Goal: Communication & Community: Answer question/provide support

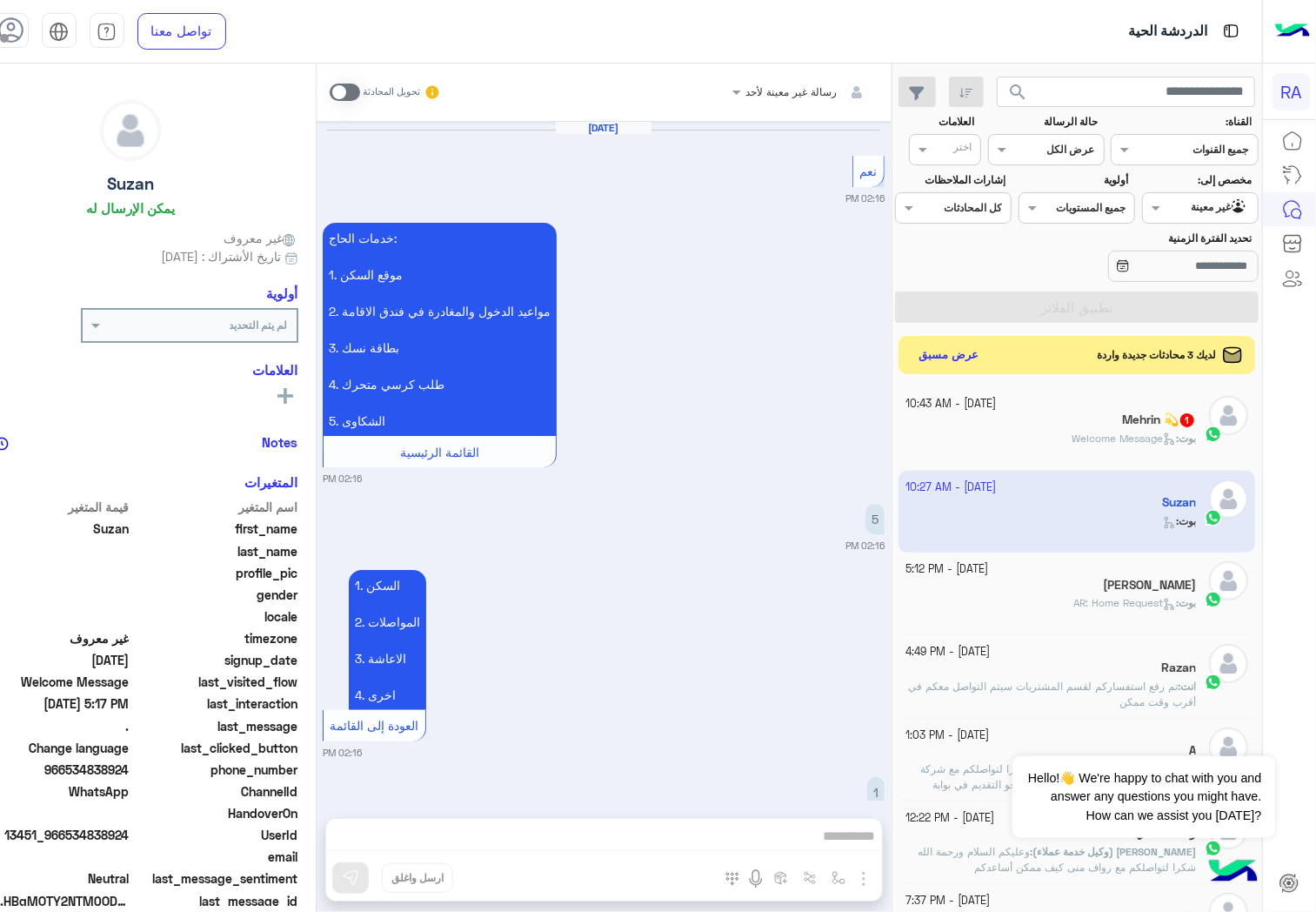
scroll to position [4676, 0]
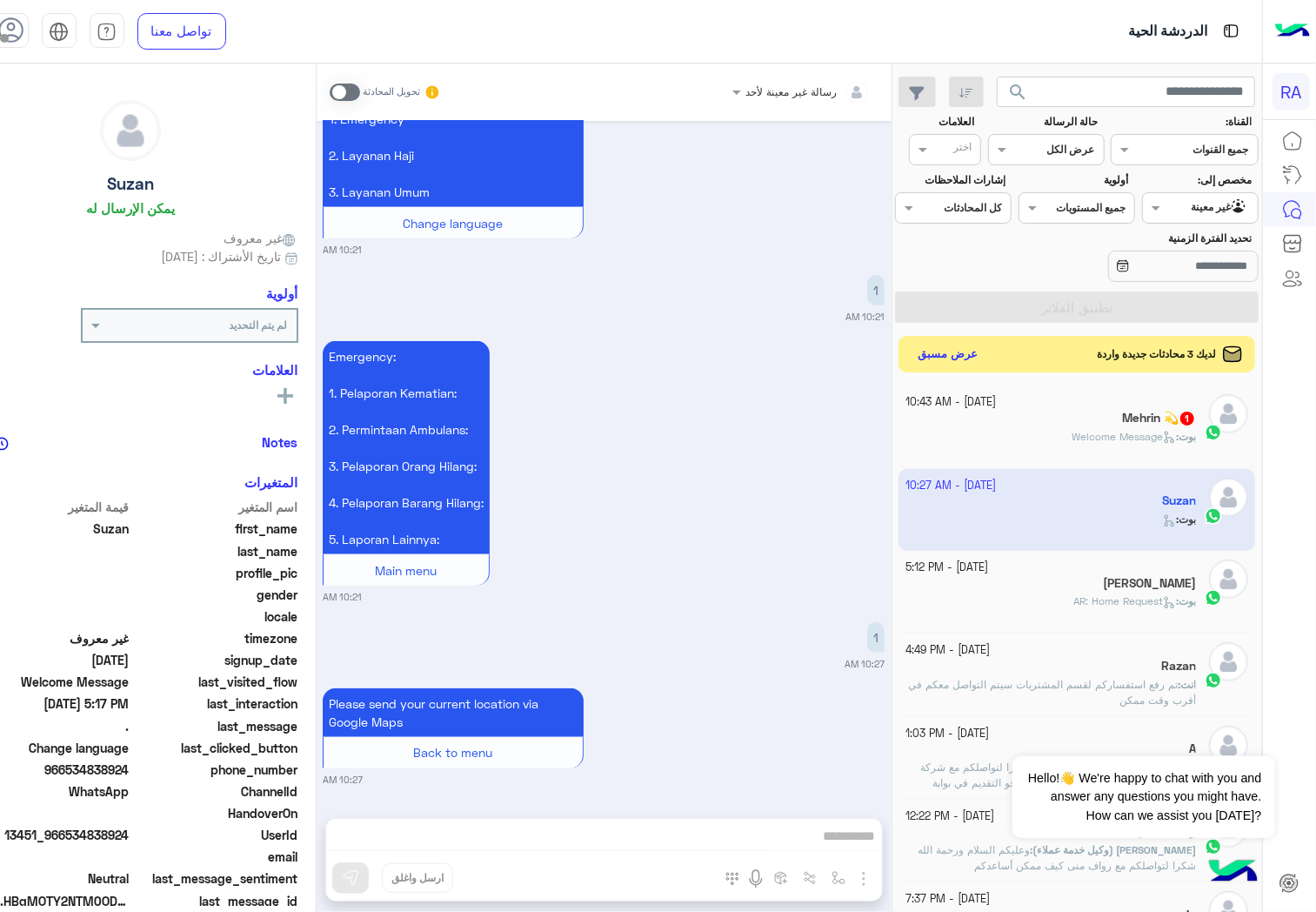
click at [985, 354] on button "عرض مسبق" at bounding box center [948, 355] width 73 height 24
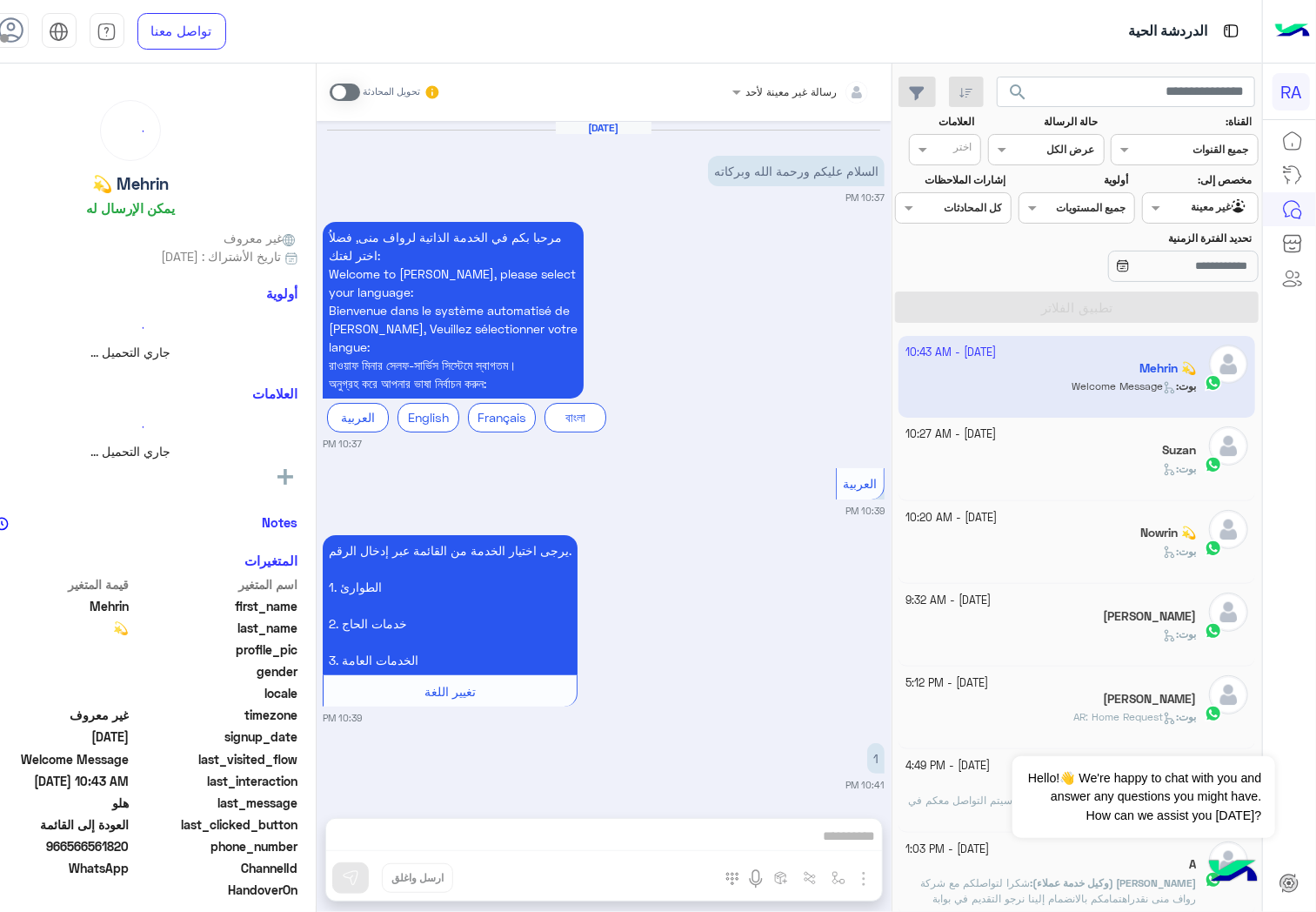
scroll to position [3365, 0]
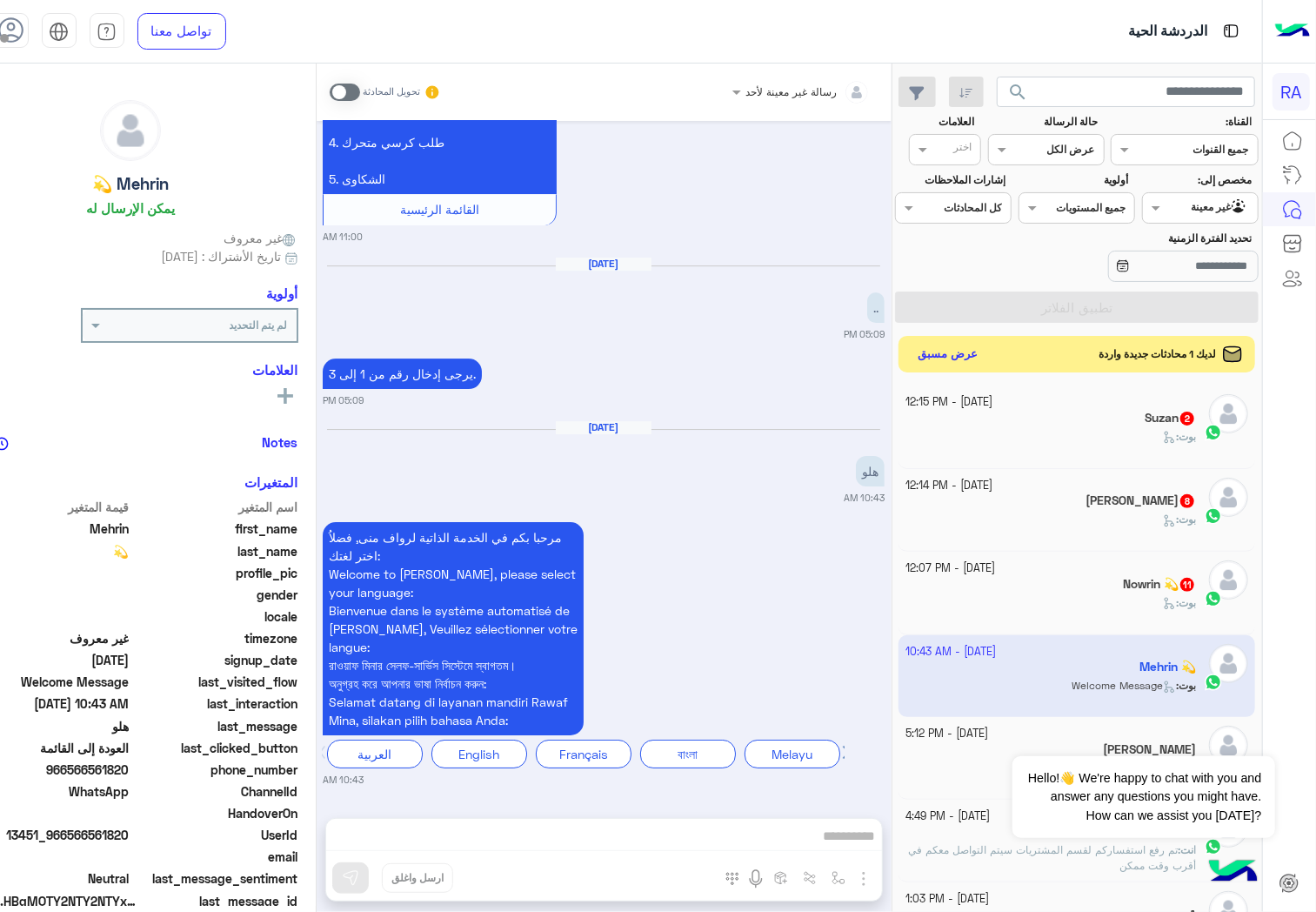
click at [985, 349] on button "عرض مسبق" at bounding box center [948, 355] width 73 height 24
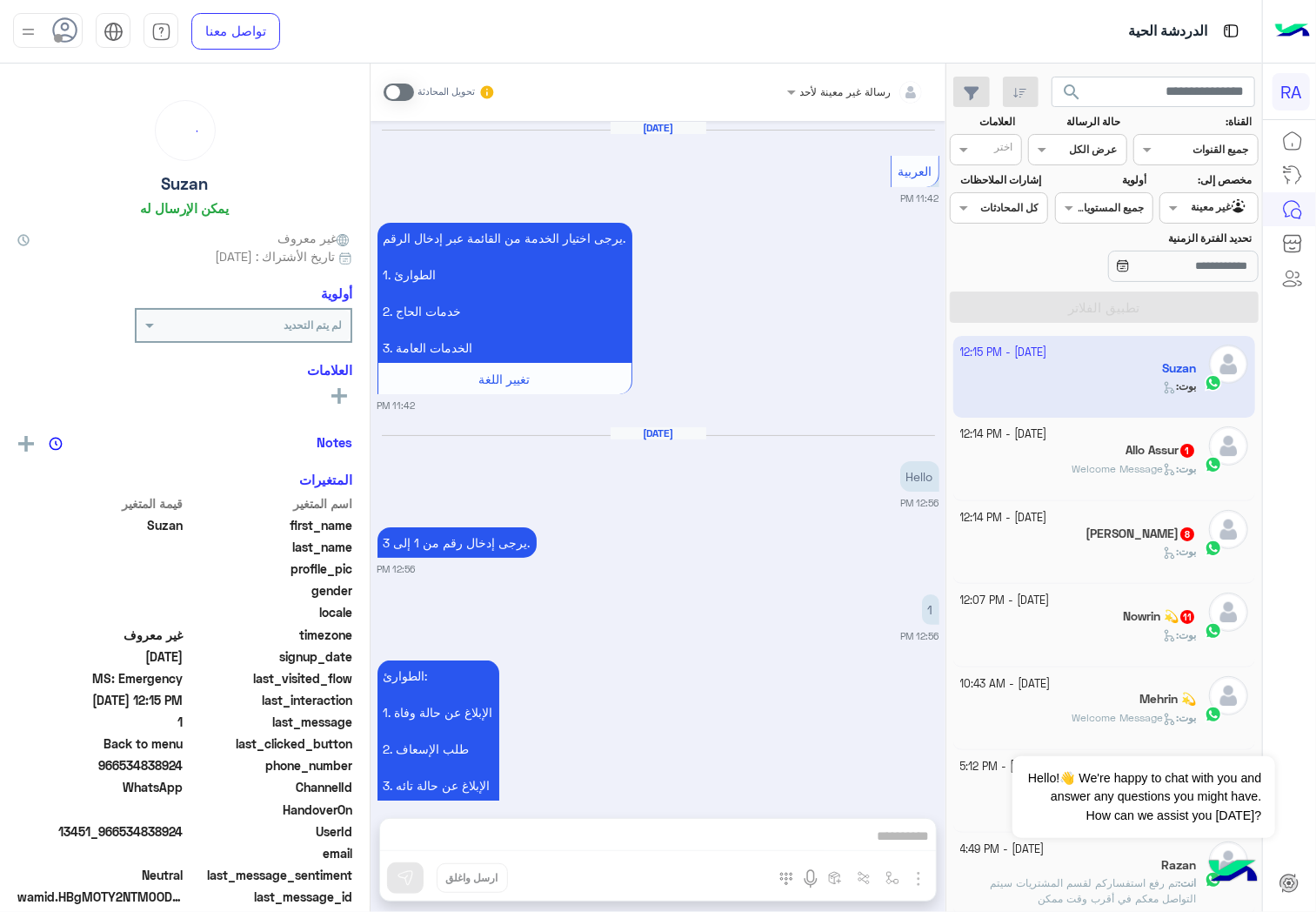
scroll to position [3504, 0]
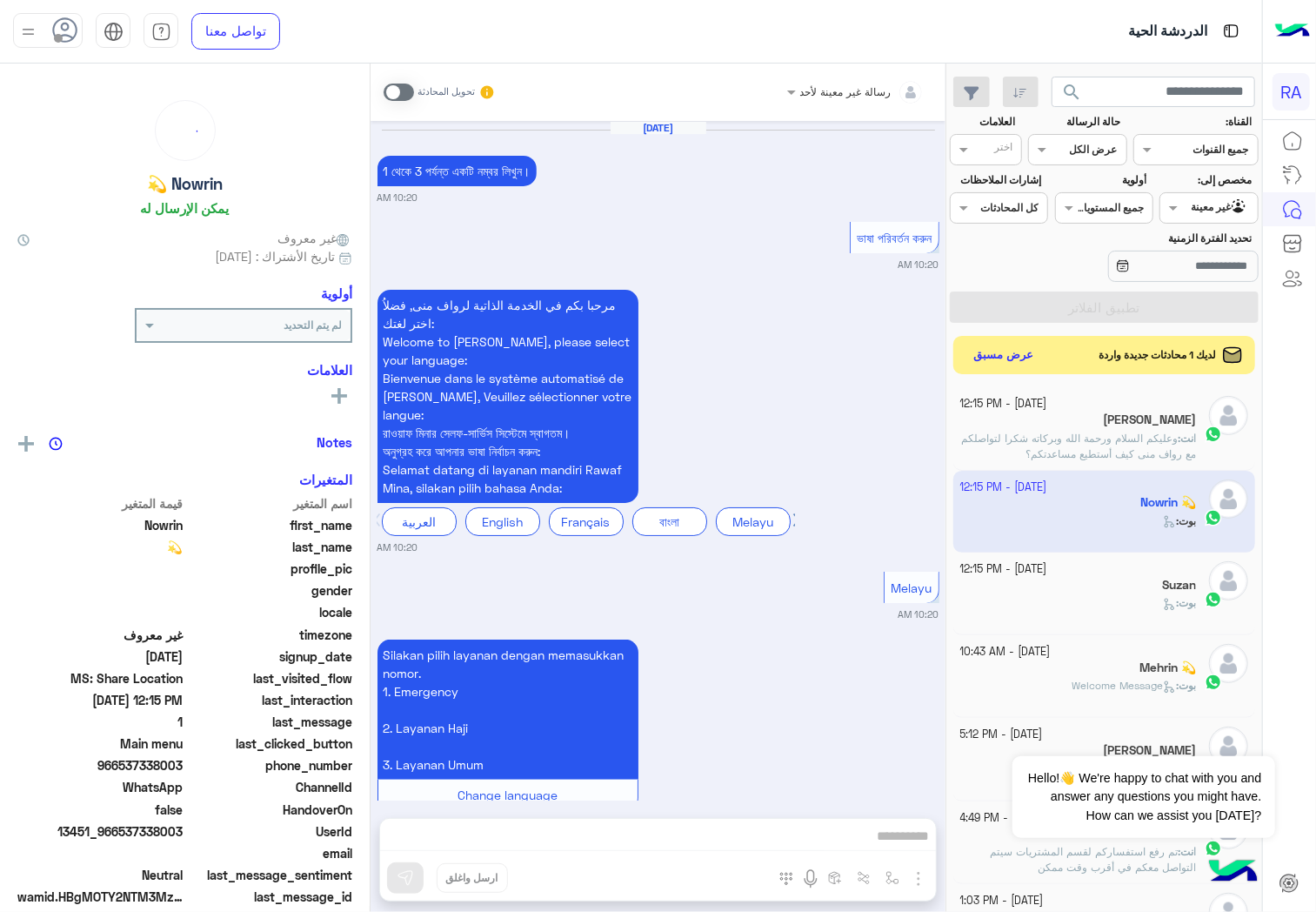
scroll to position [3458, 0]
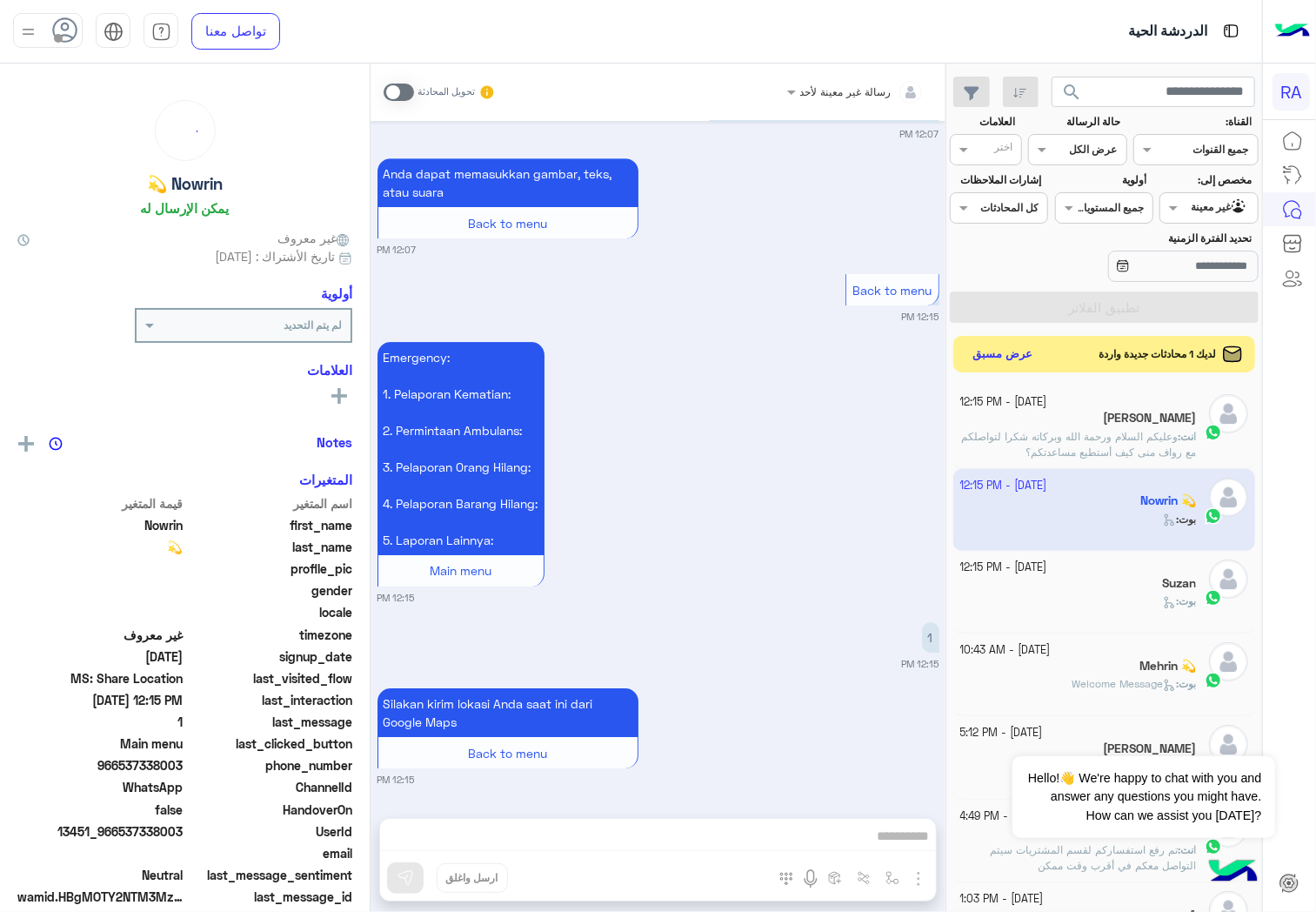
click at [997, 362] on button "عرض مسبق" at bounding box center [1003, 355] width 73 height 24
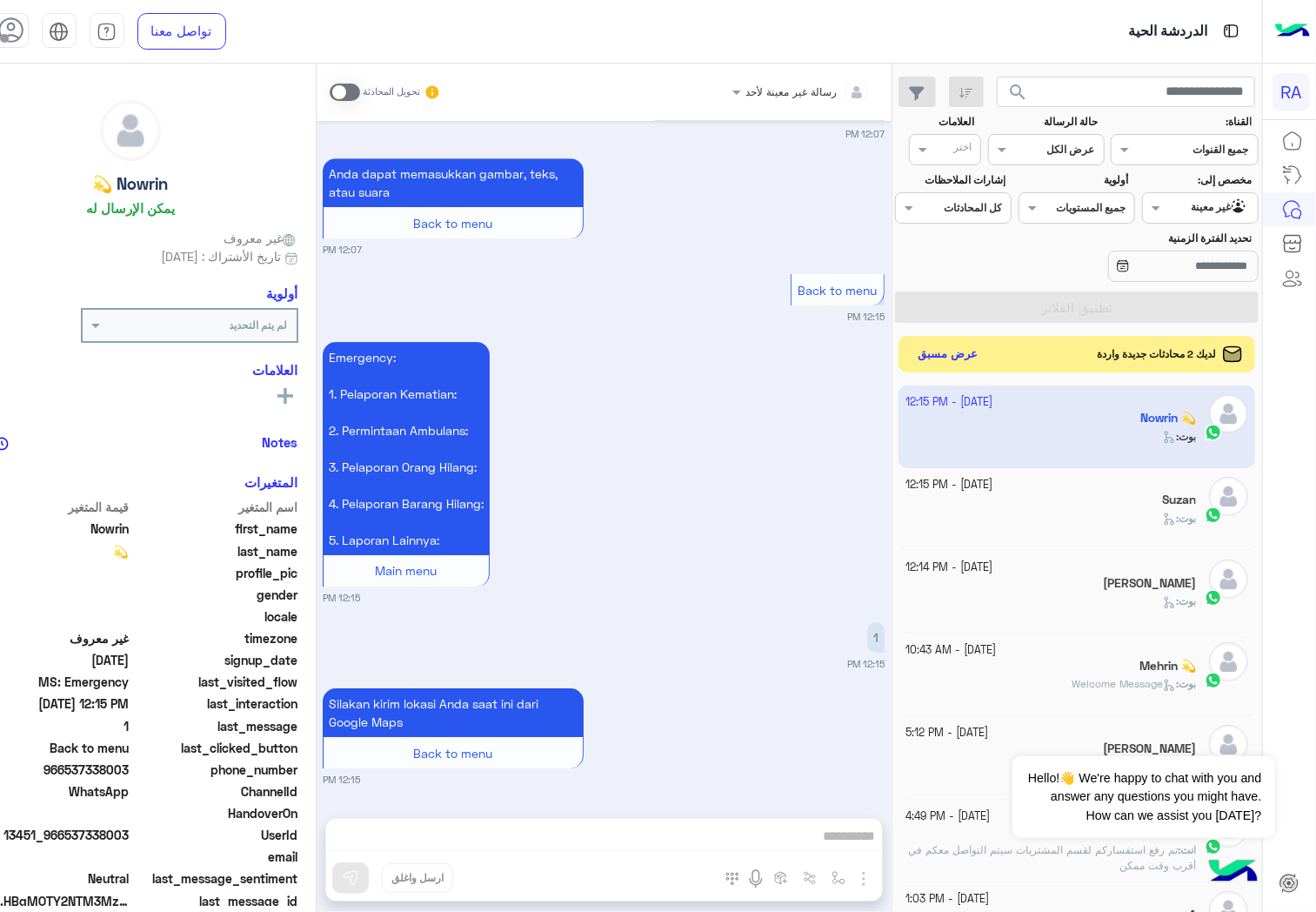
click at [985, 358] on button "عرض مسبق" at bounding box center [948, 355] width 73 height 24
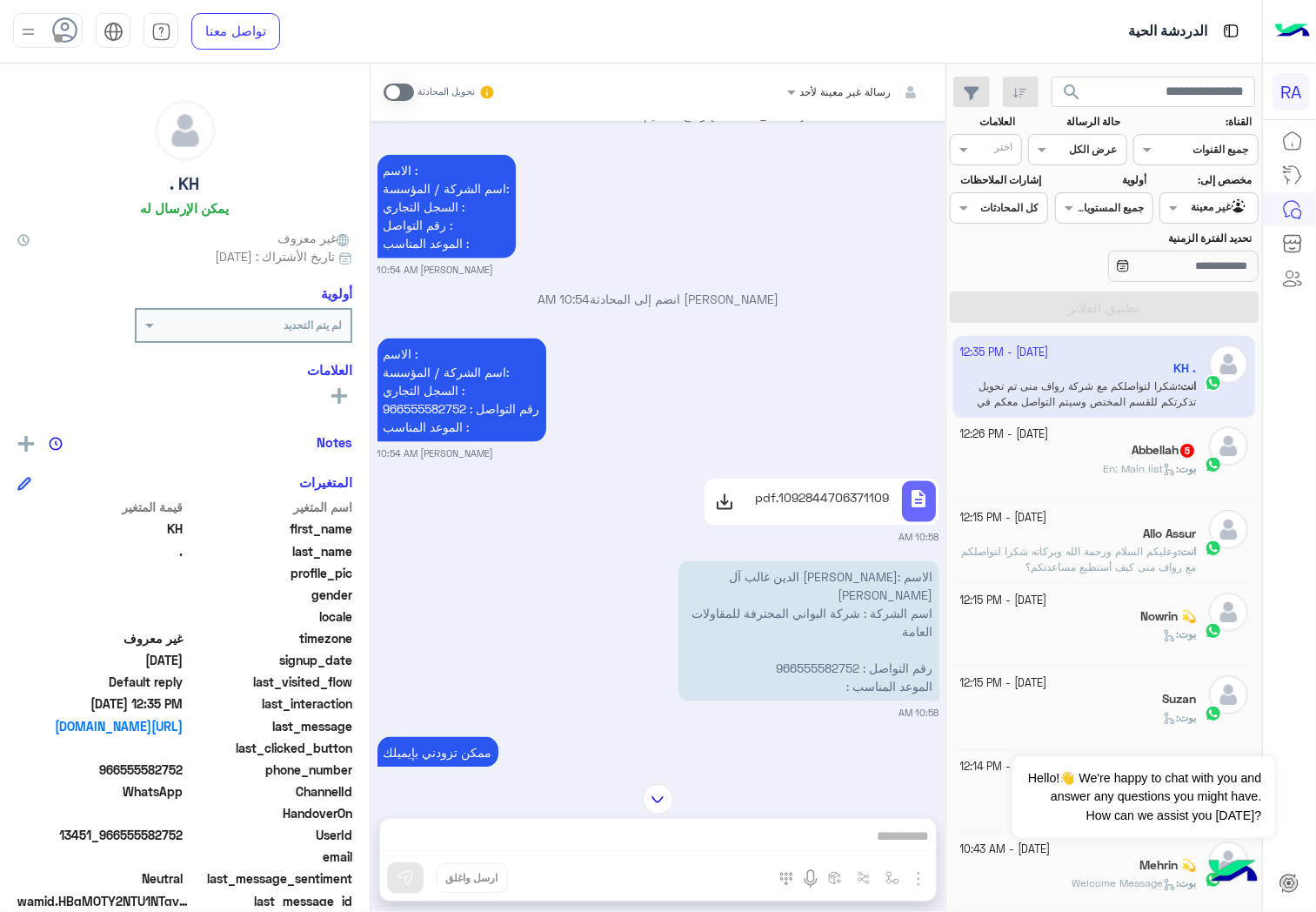
scroll to position [1126, 0]
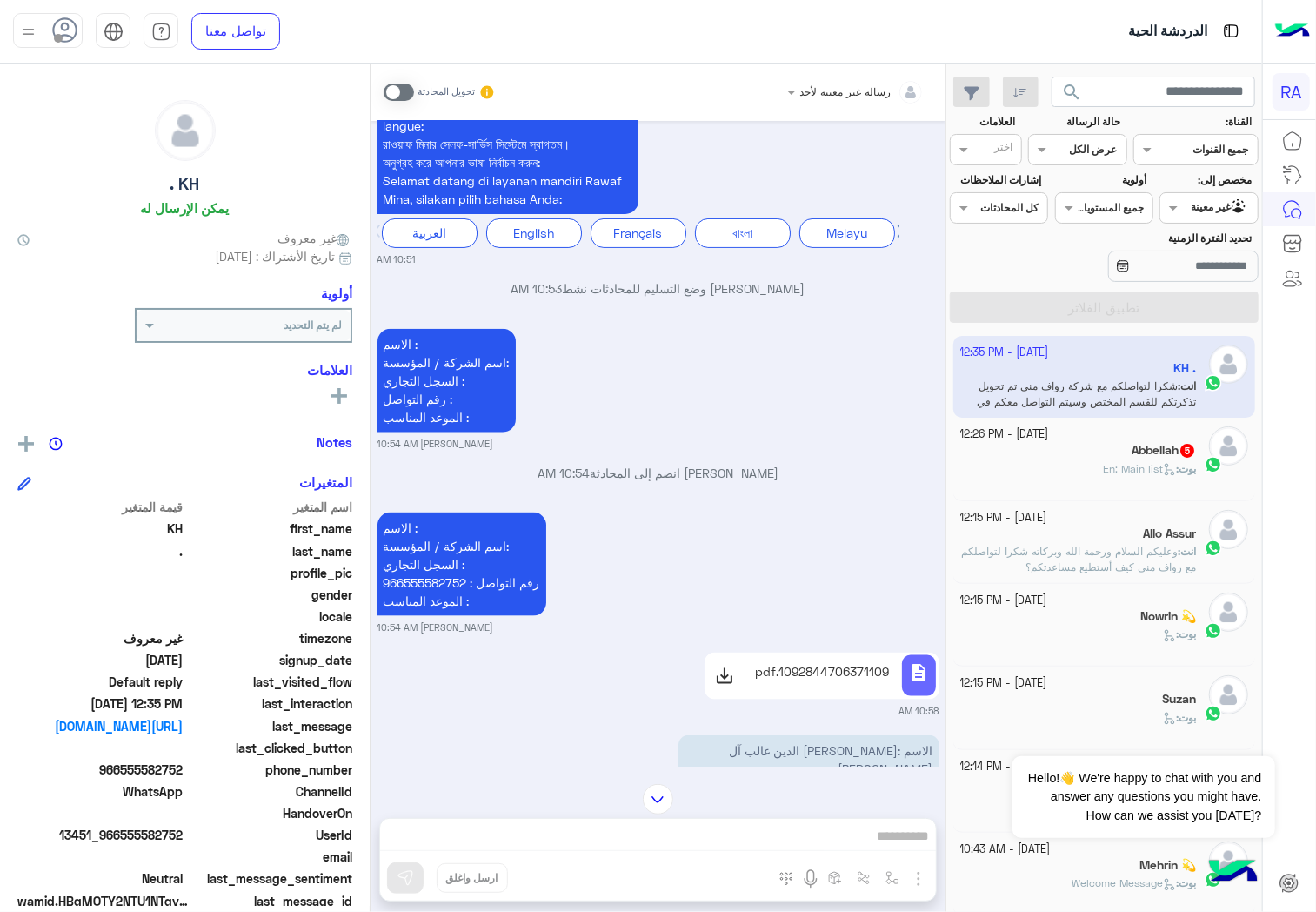
click at [736, 688] on div at bounding box center [725, 676] width 34 height 35
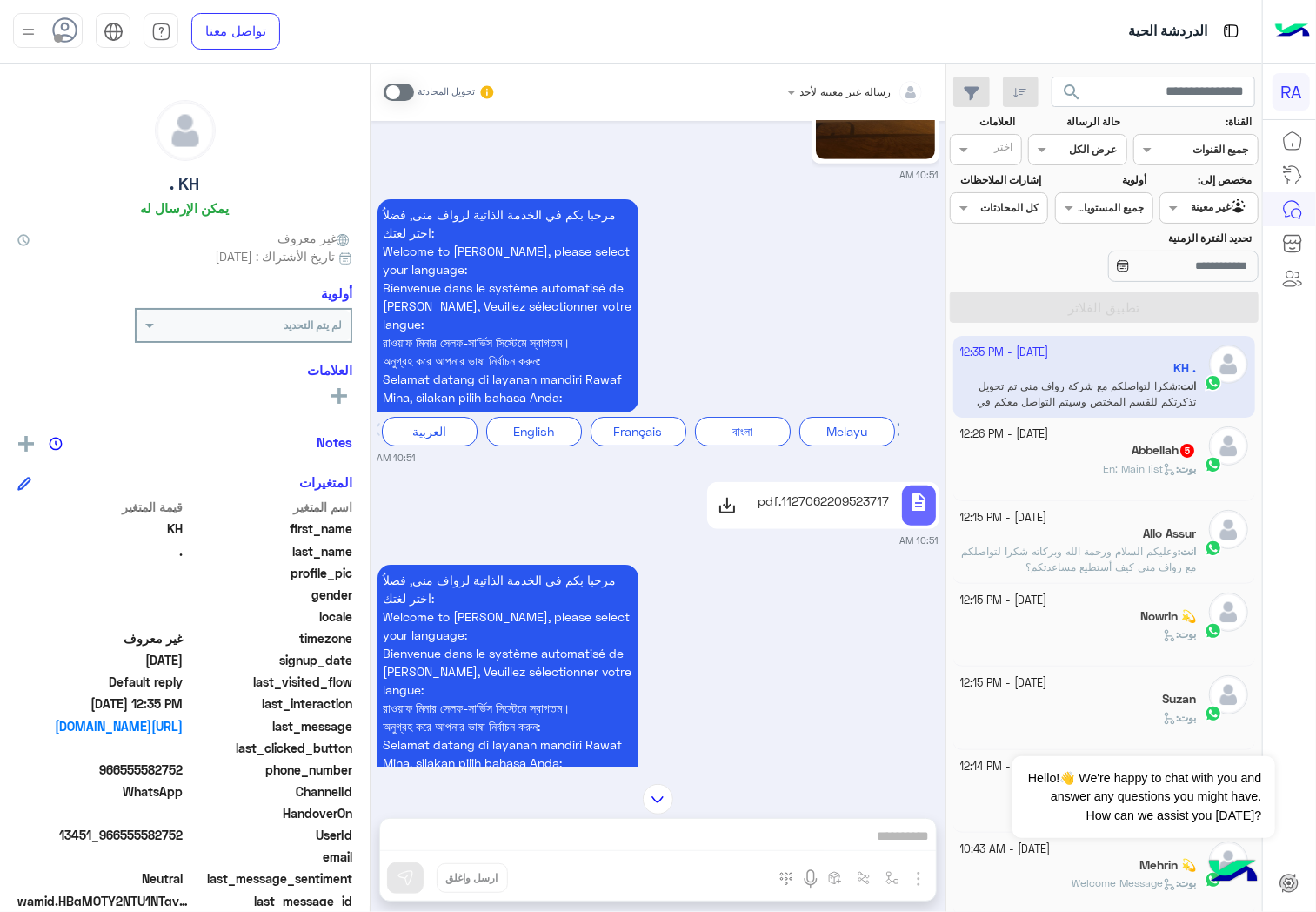
scroll to position [545, 0]
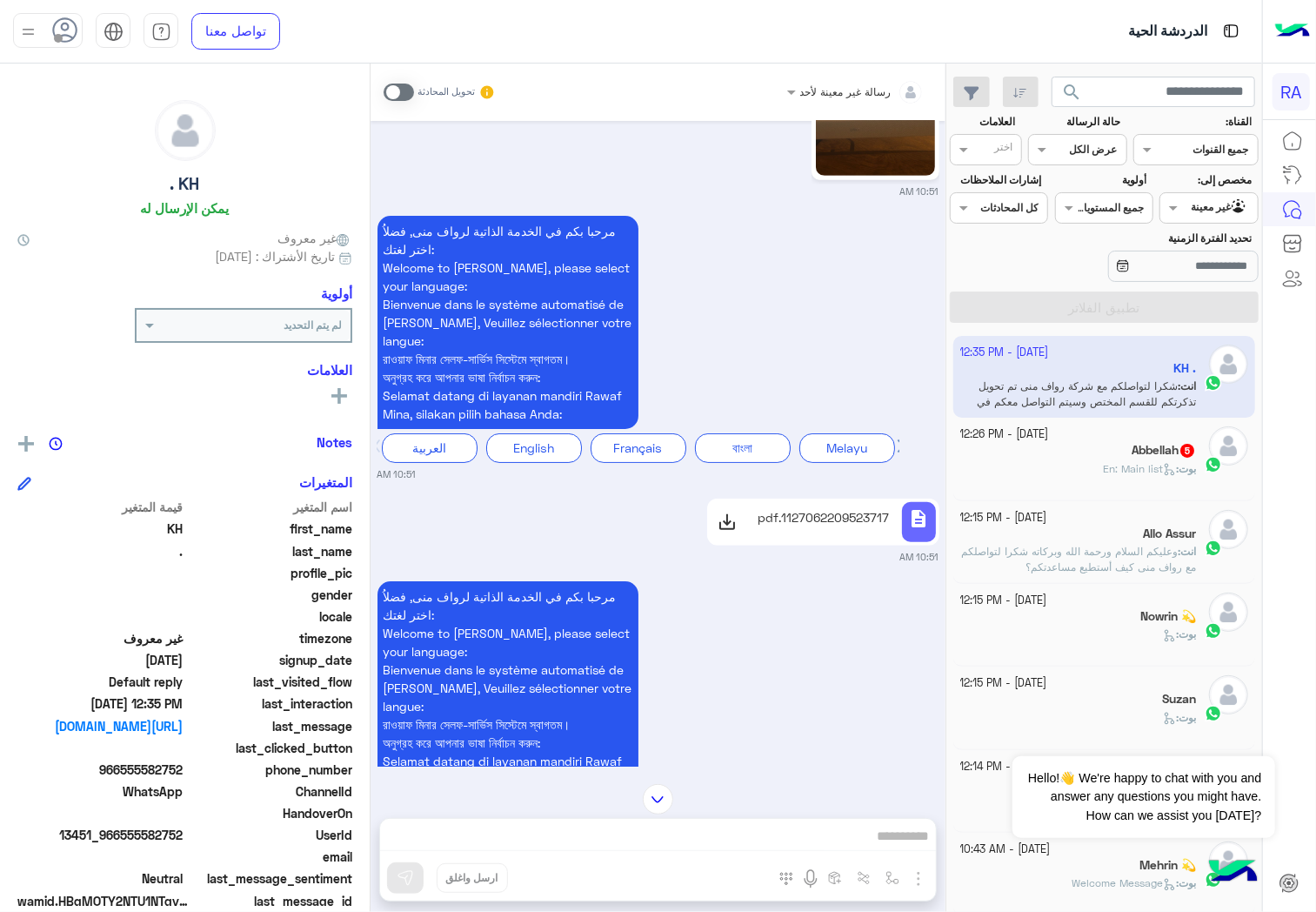
click at [736, 527] on icon at bounding box center [727, 522] width 21 height 21
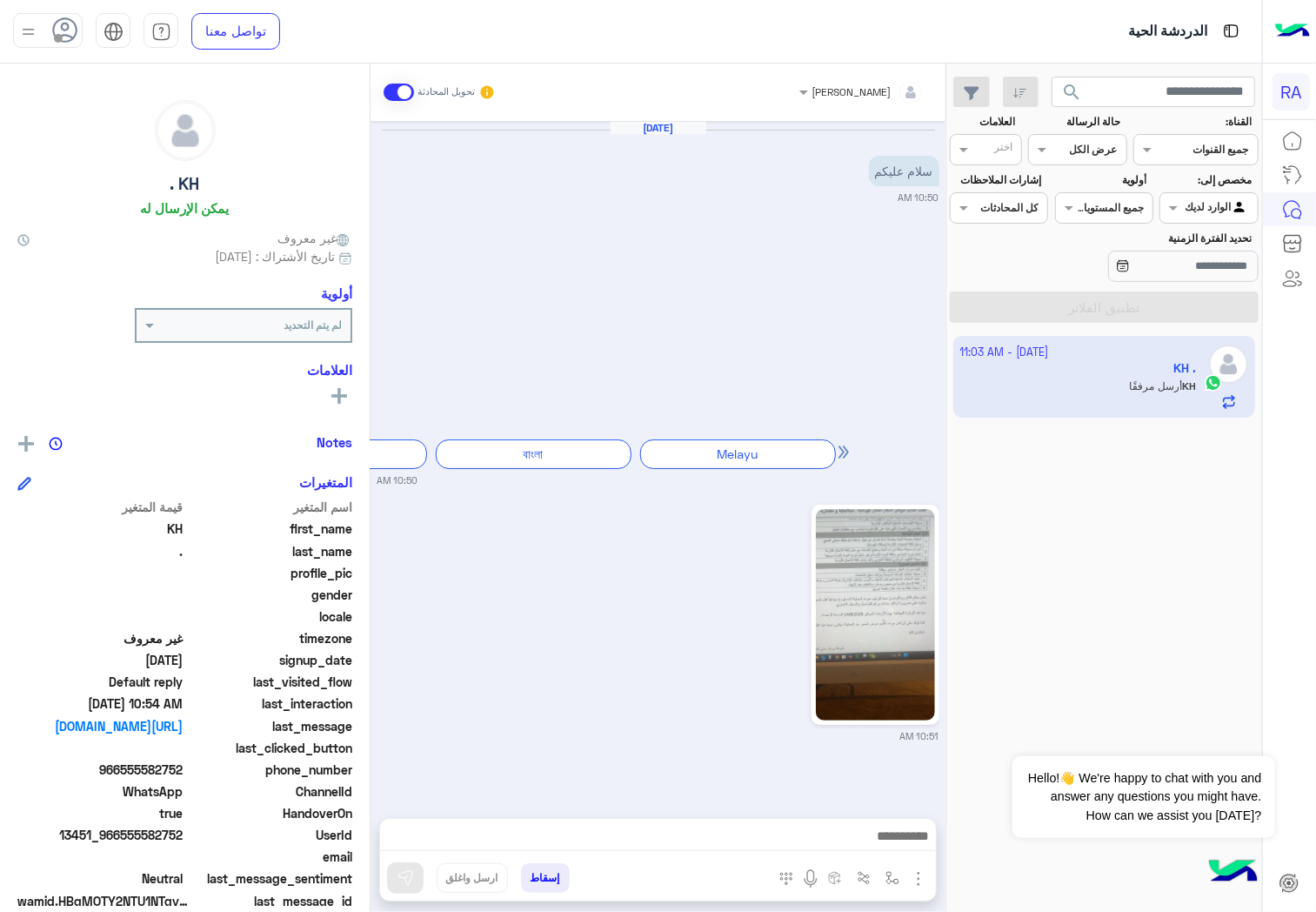
scroll to position [2031, 0]
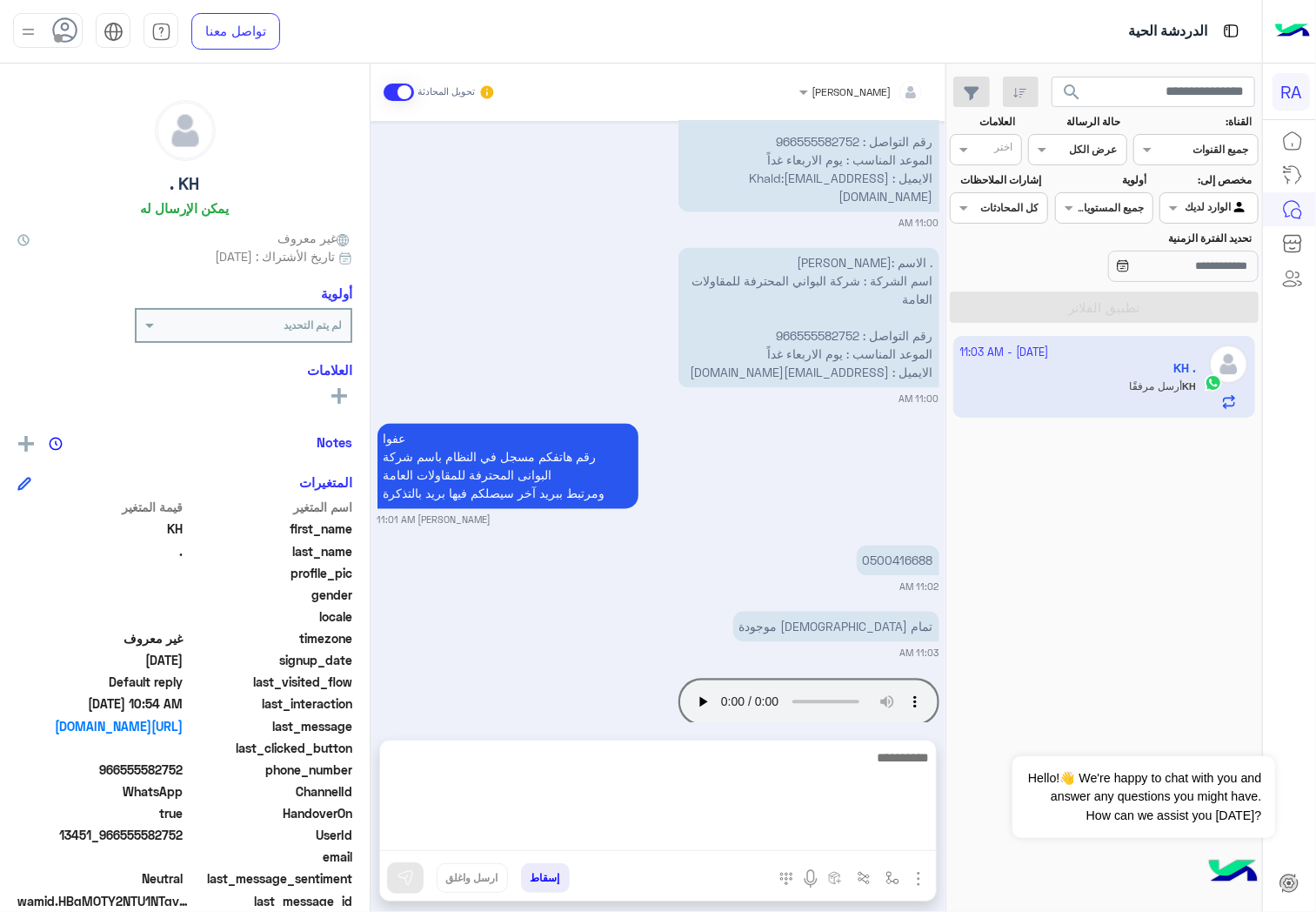
click at [547, 836] on textarea at bounding box center [658, 799] width 556 height 104
paste textarea "**********"
type textarea "**********"
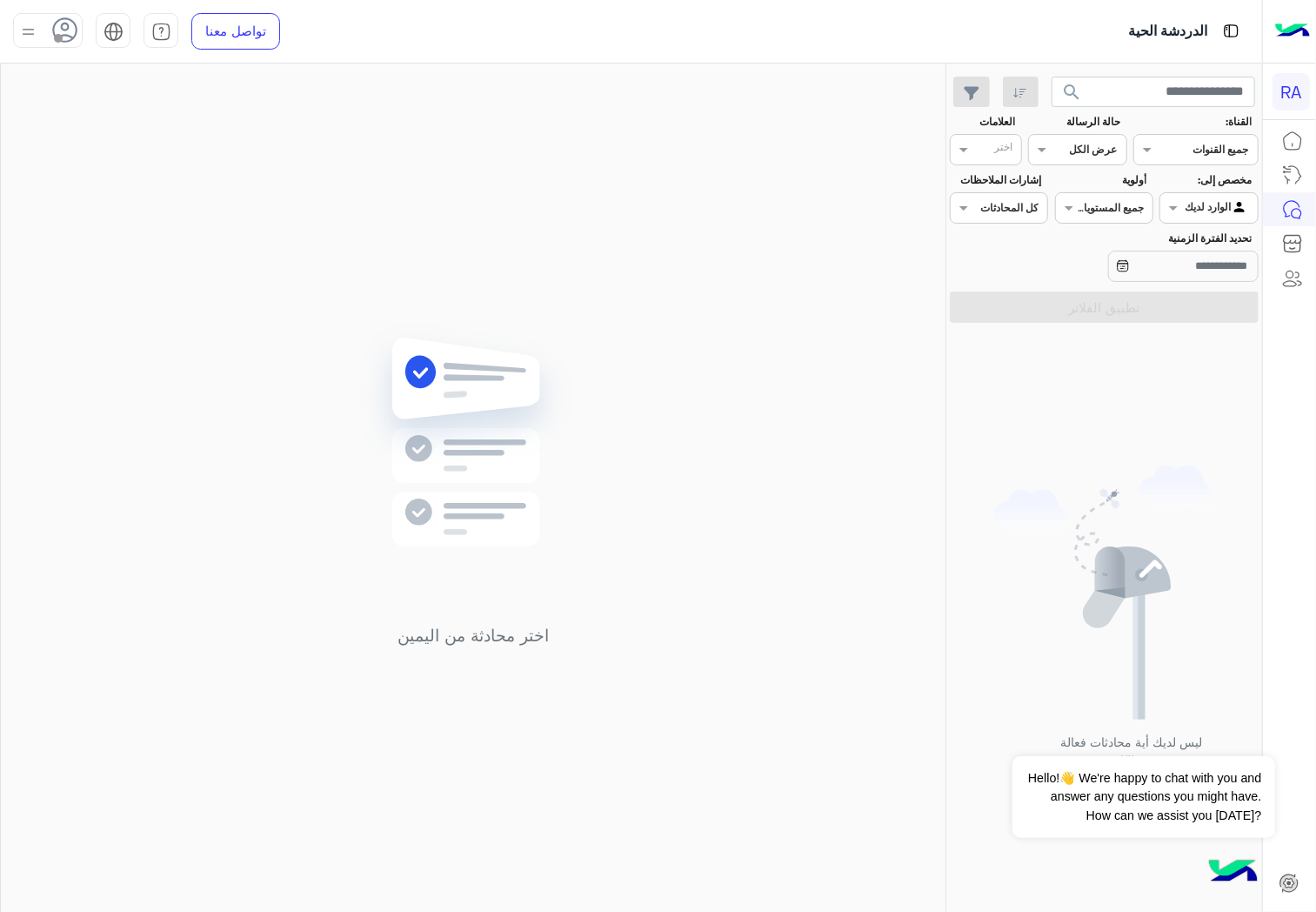
click at [1209, 202] on input "text" at bounding box center [1229, 205] width 40 height 16
click at [1224, 279] on b "غير معينة" at bounding box center [1208, 276] width 47 height 15
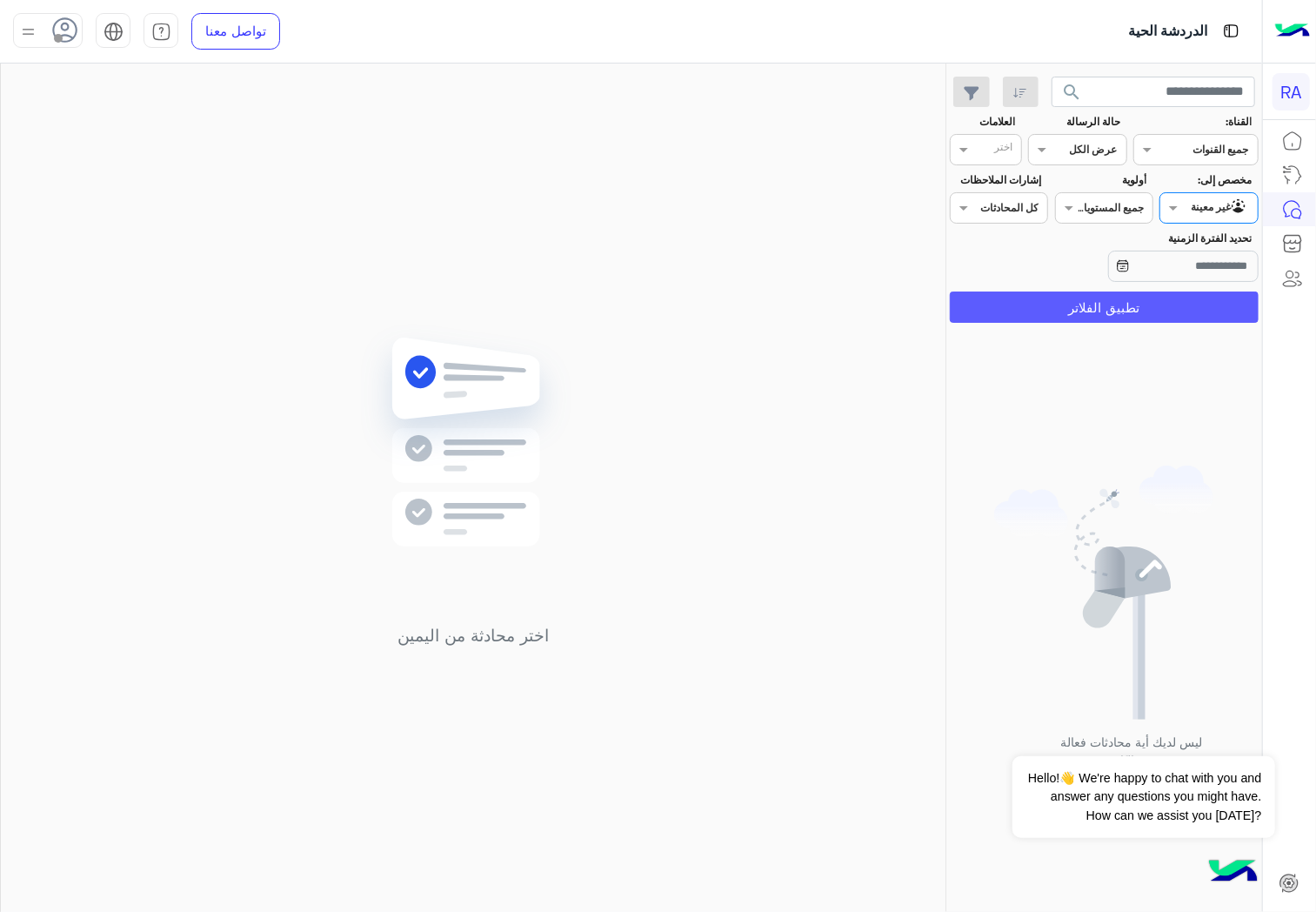
click at [1227, 292] on button "تطبيق الفلاتر" at bounding box center [1104, 307] width 308 height 31
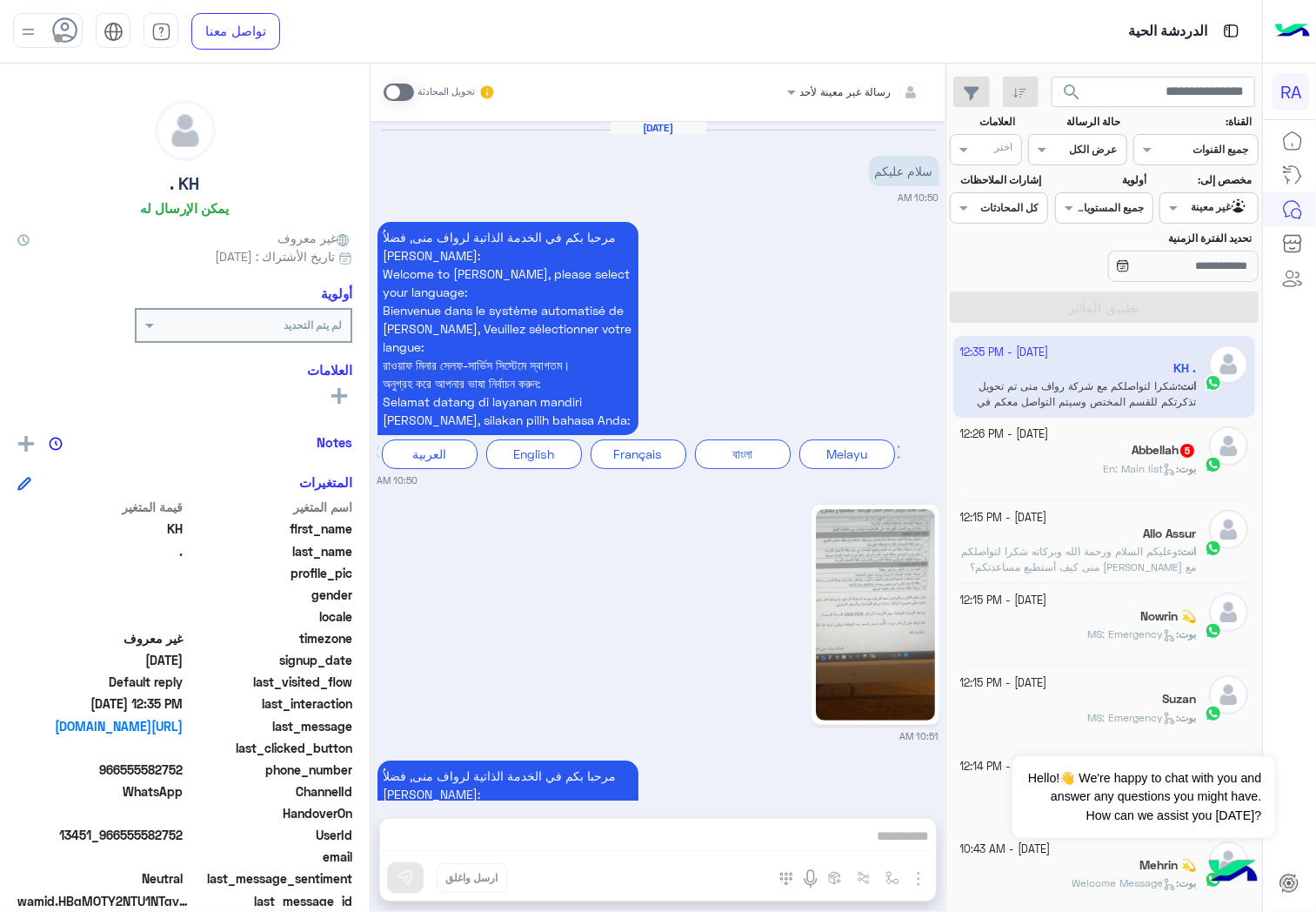
scroll to position [2189, 0]
